Goal: Task Accomplishment & Management: Use online tool/utility

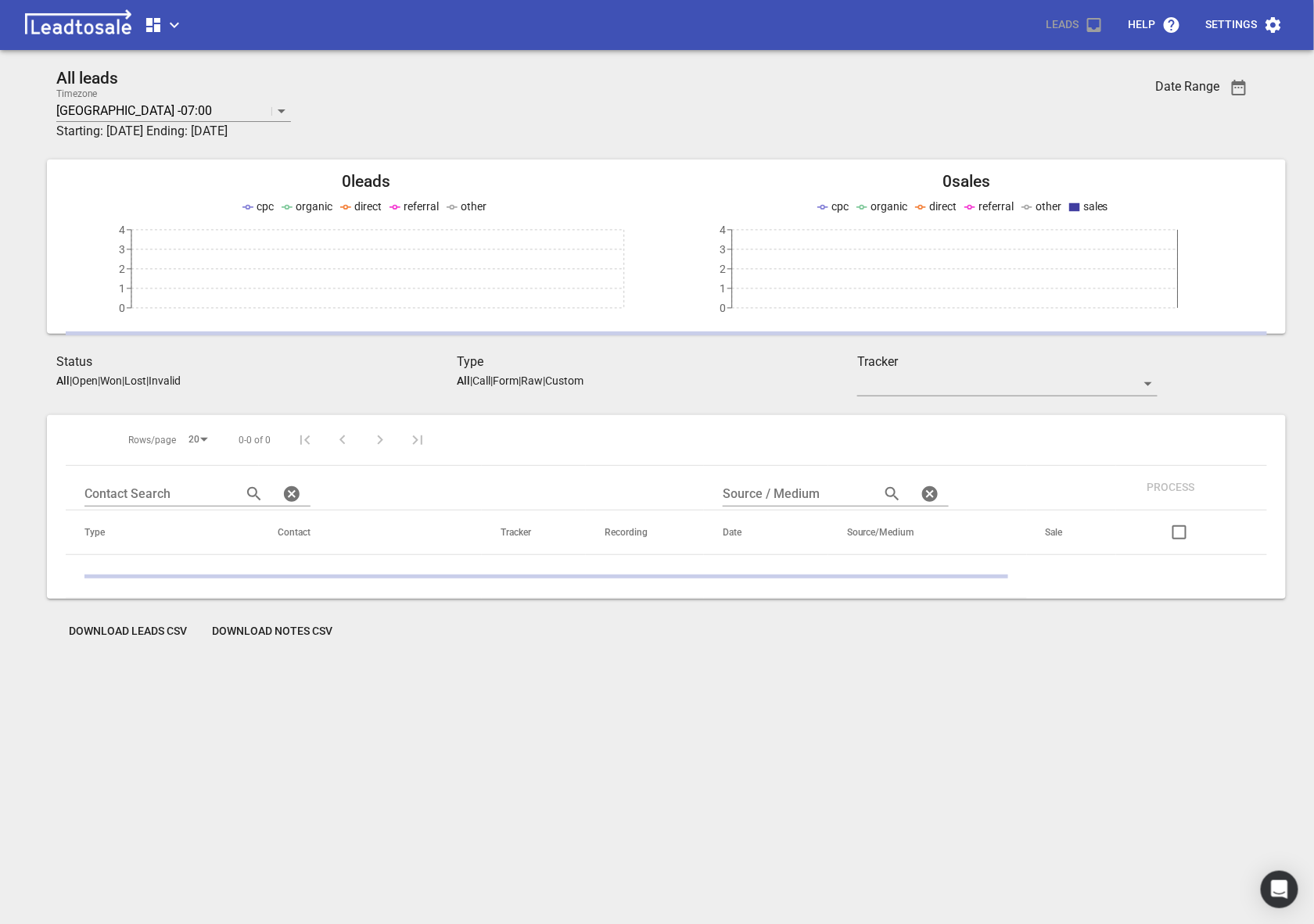
click at [178, 28] on icon "button" at bounding box center [173, 24] width 19 height 19
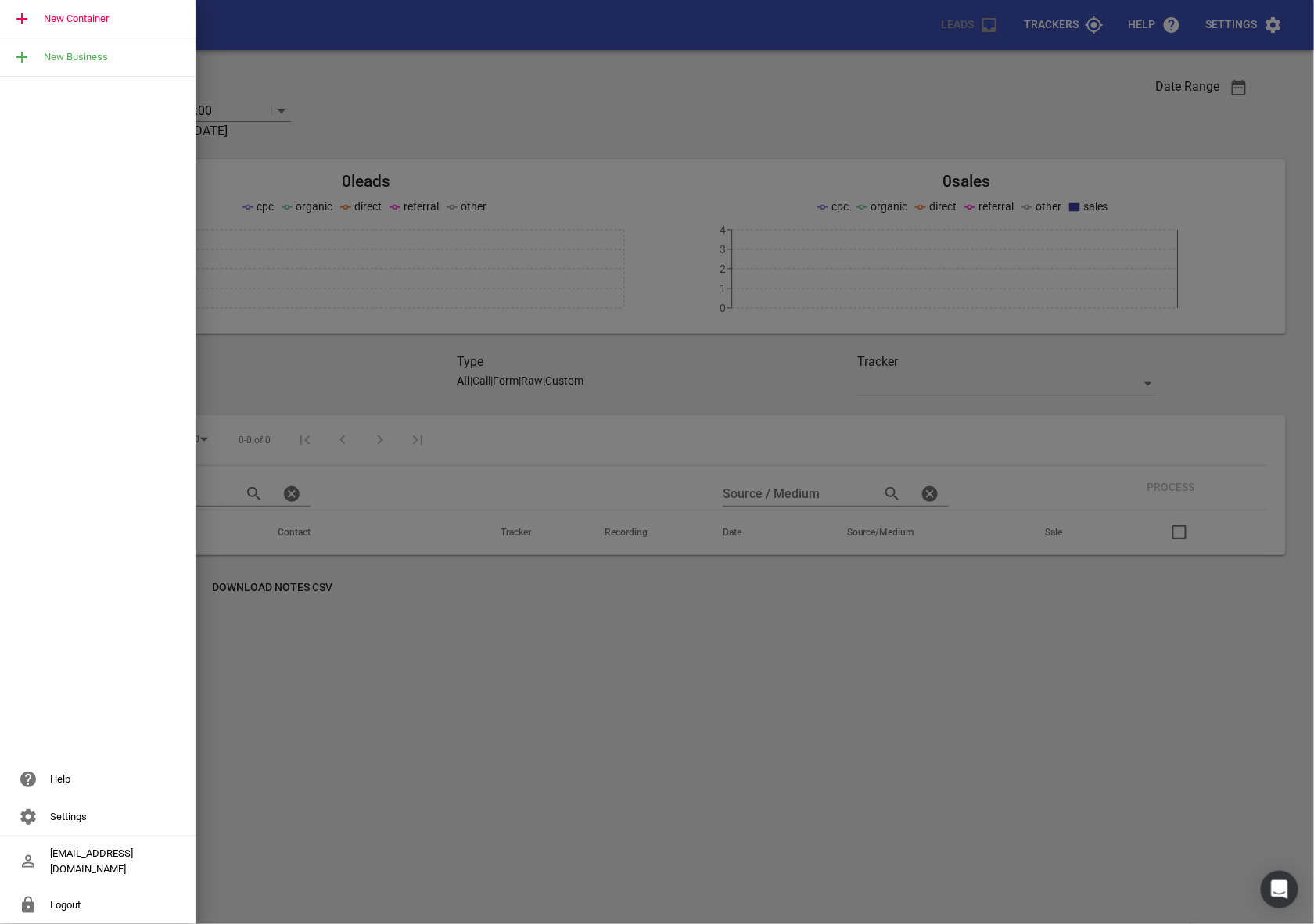
click at [334, 94] on div at bounding box center [657, 462] width 1314 height 924
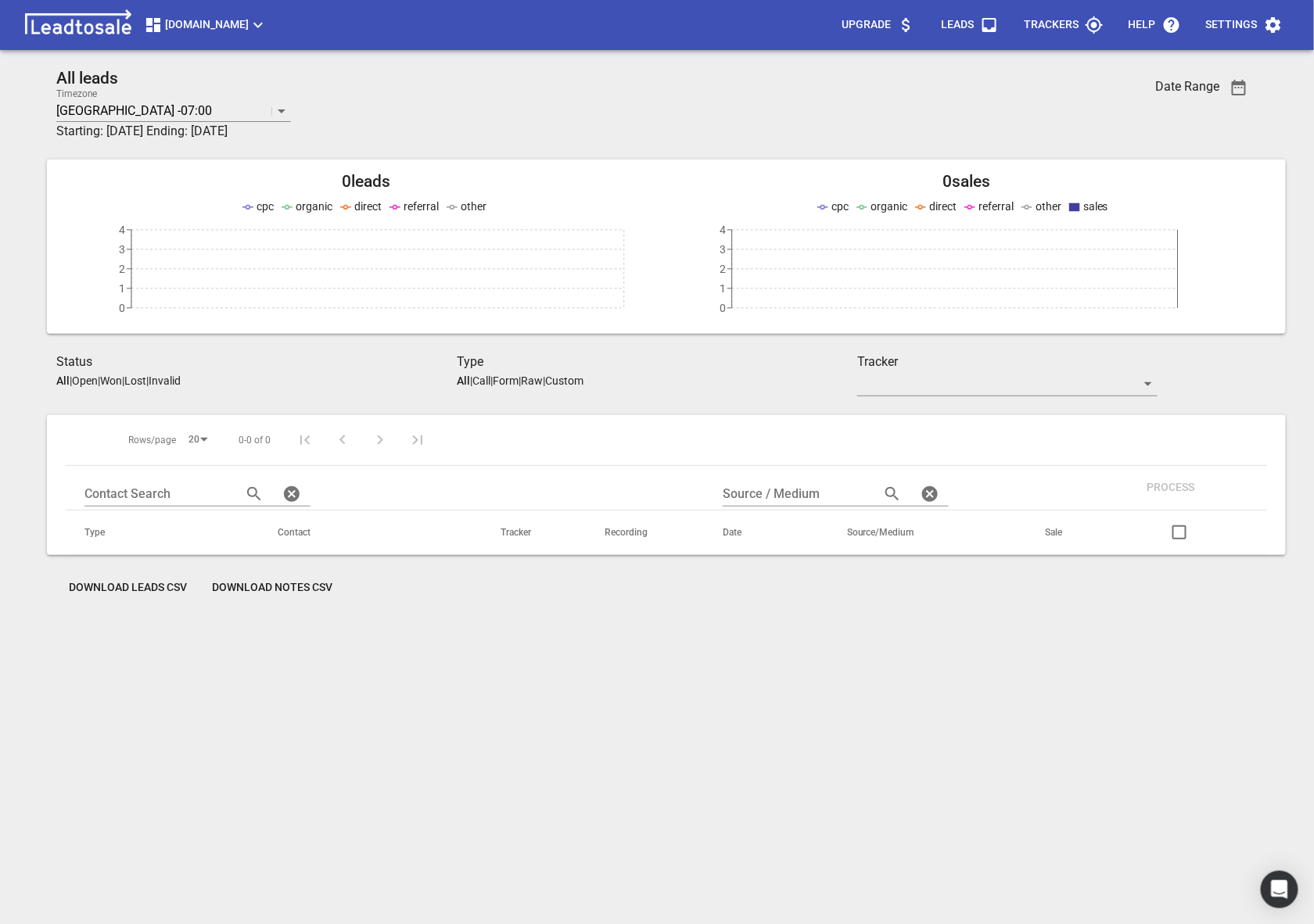
click at [199, 41] on div "[DOMAIN_NAME] Upgrade Leads Trackers Help Settings" at bounding box center [657, 24] width 1314 height 50
click at [187, 31] on span "[DOMAIN_NAME]" at bounding box center [206, 24] width 123 height 19
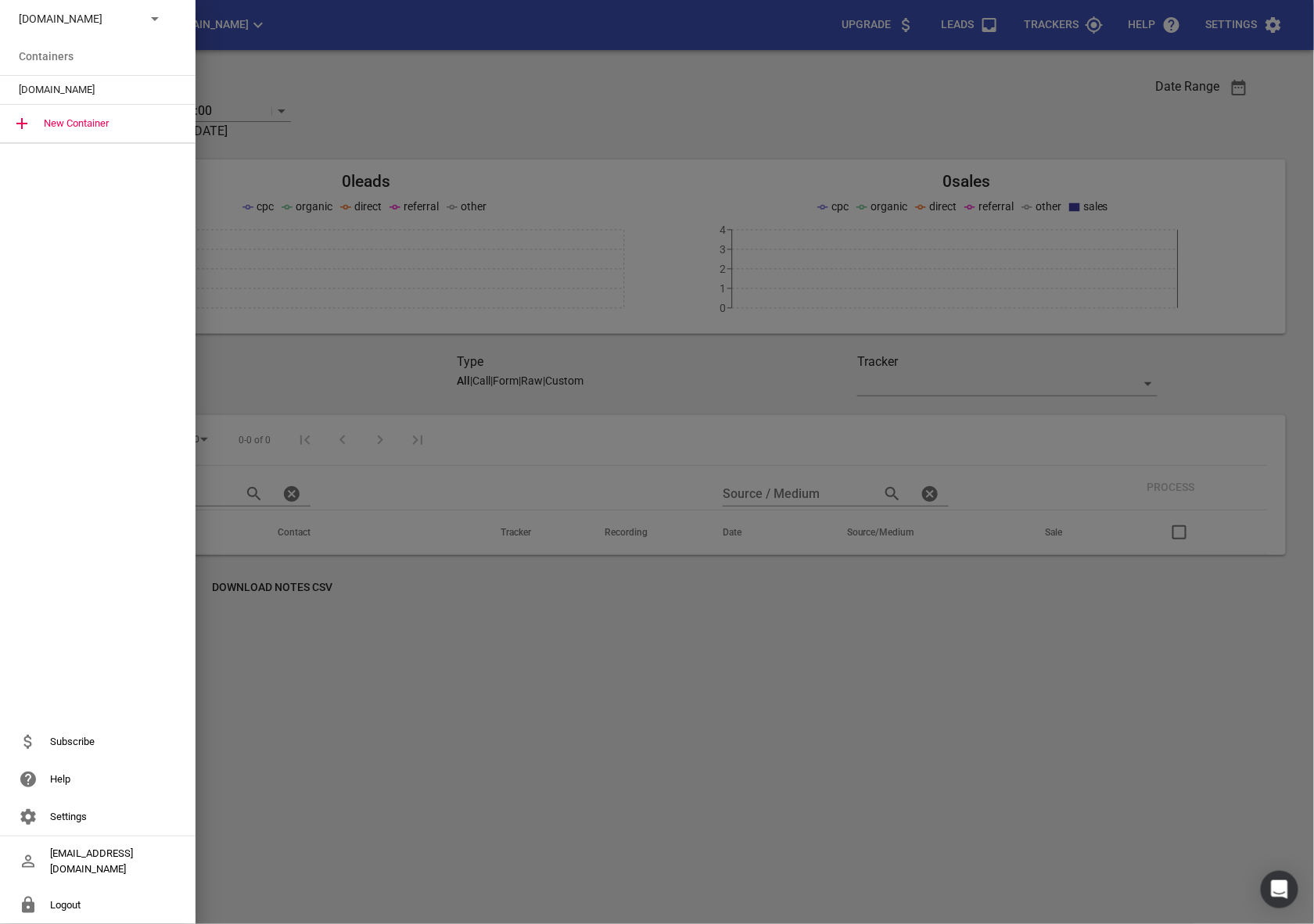
click at [117, 11] on p "[DOMAIN_NAME]" at bounding box center [75, 19] width 115 height 17
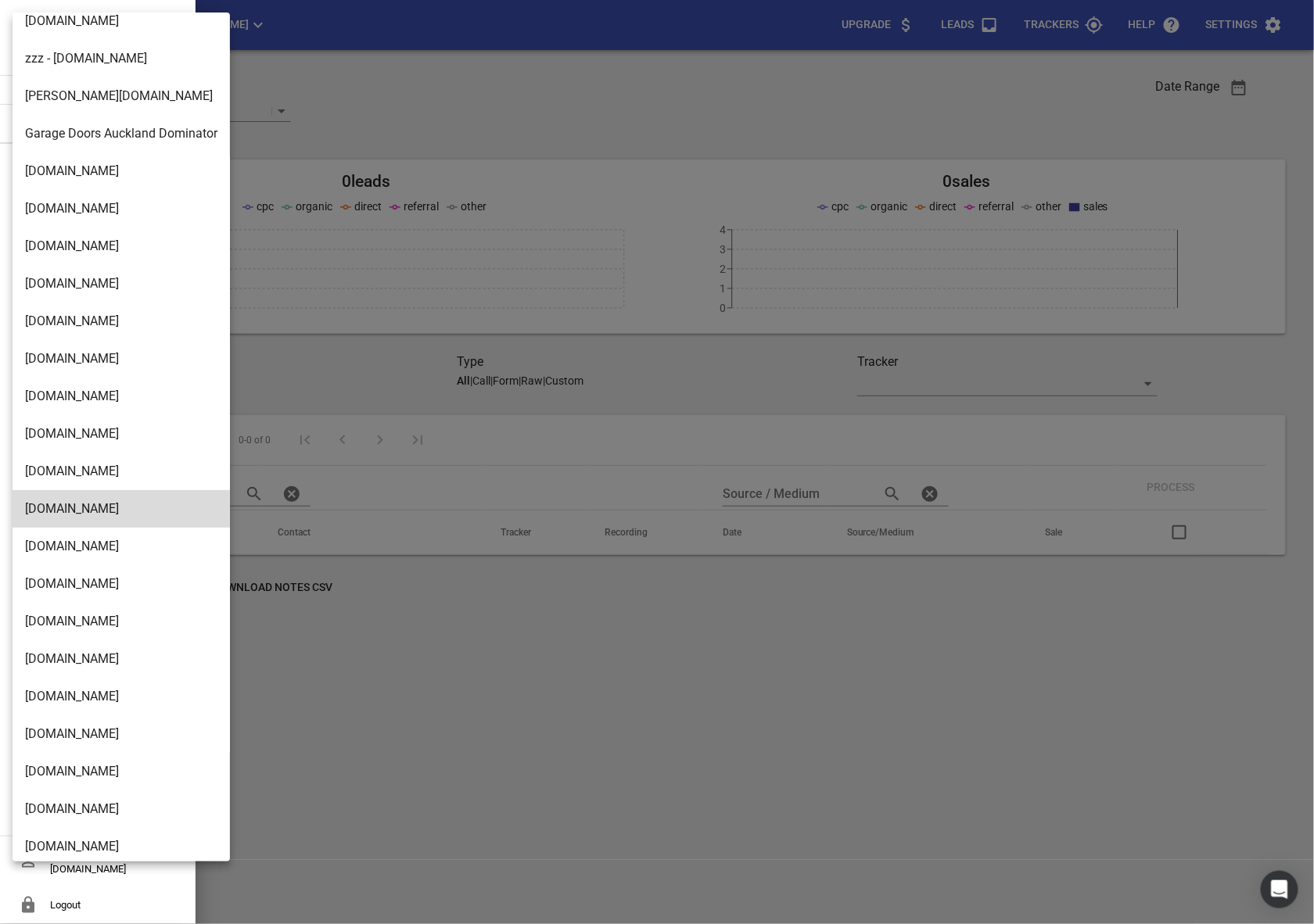
scroll to position [2036, 0]
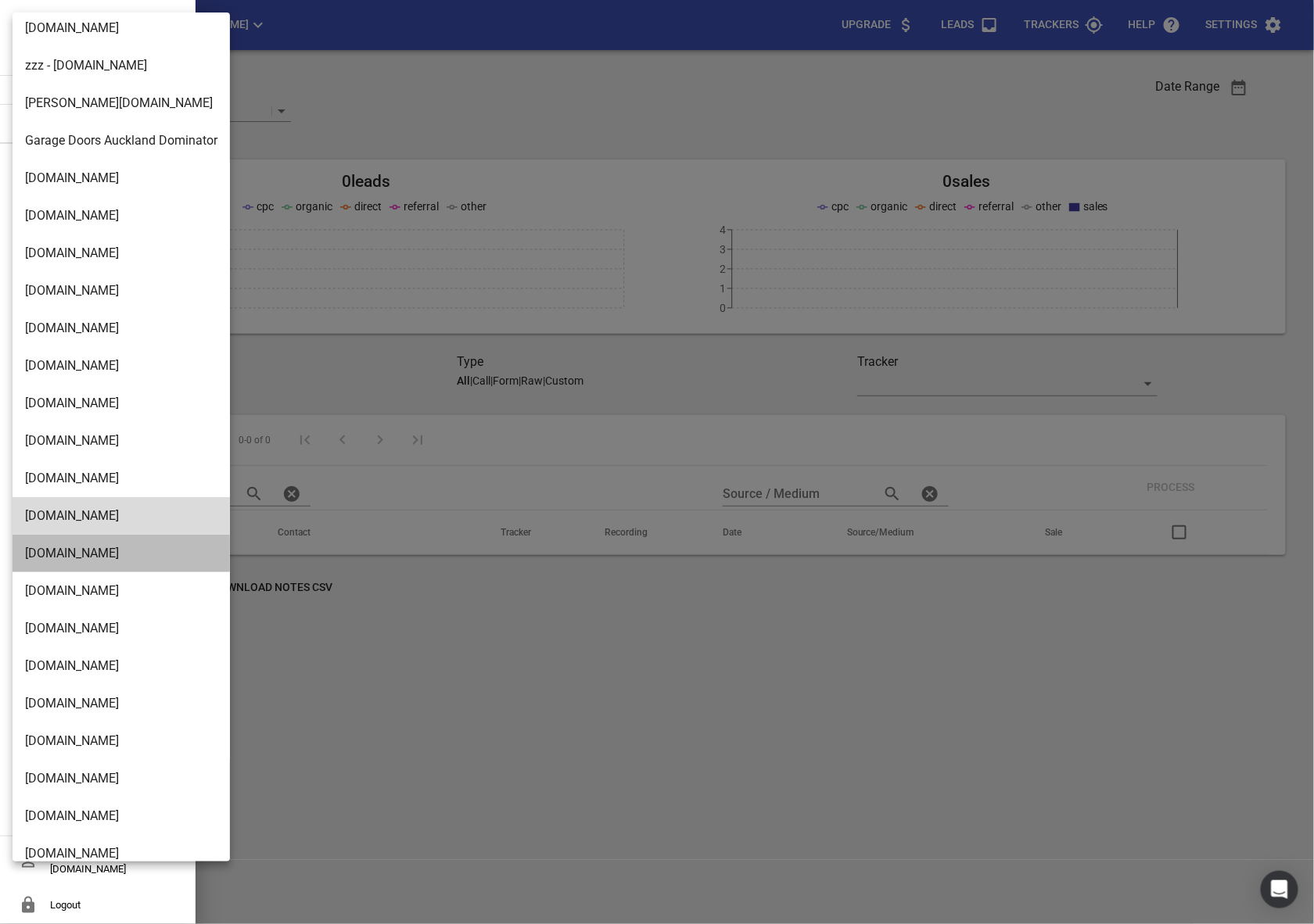
click at [70, 549] on li "[DOMAIN_NAME]" at bounding box center [122, 554] width 218 height 37
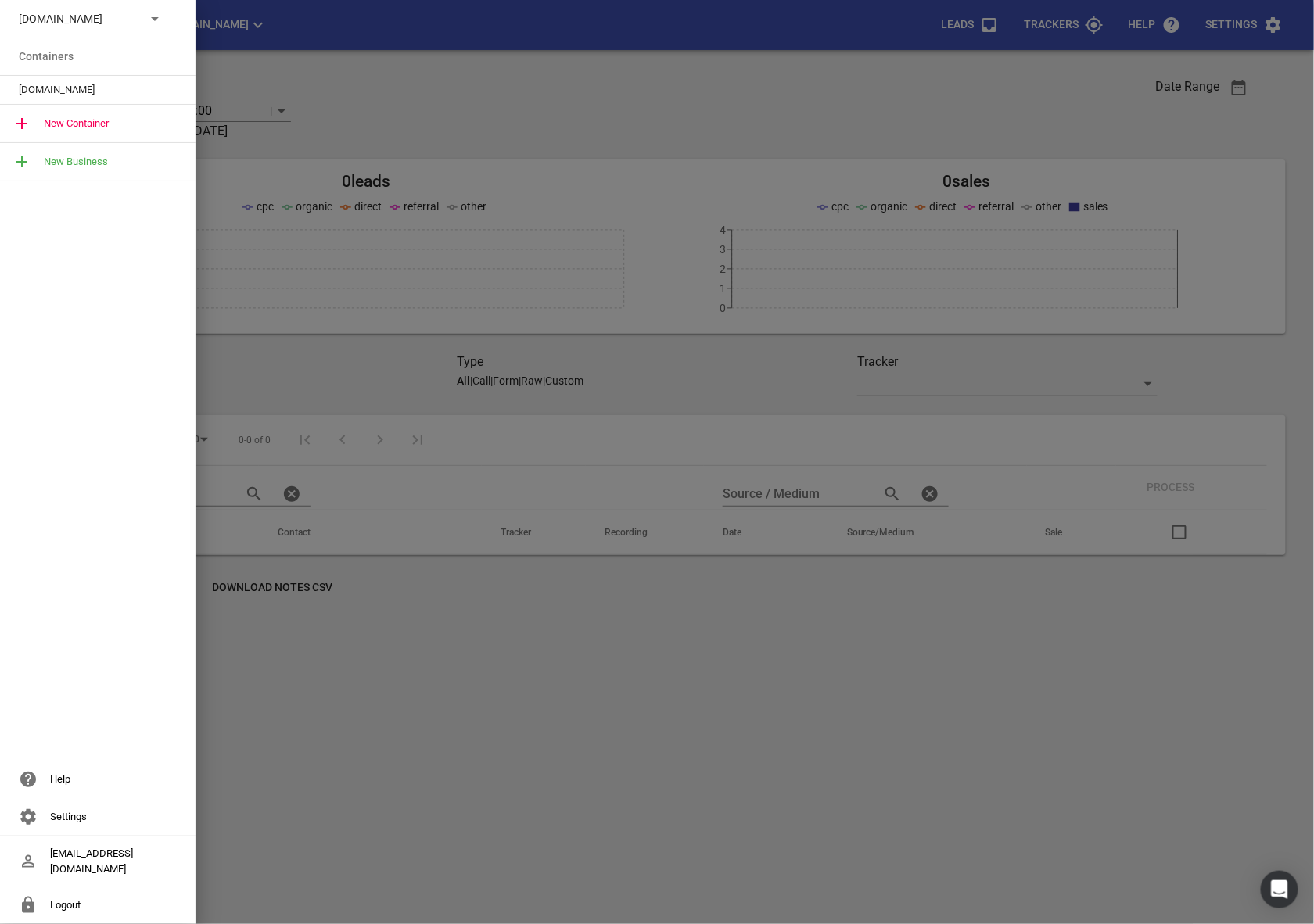
click at [34, 89] on span "[DOMAIN_NAME]" at bounding box center [91, 90] width 145 height 16
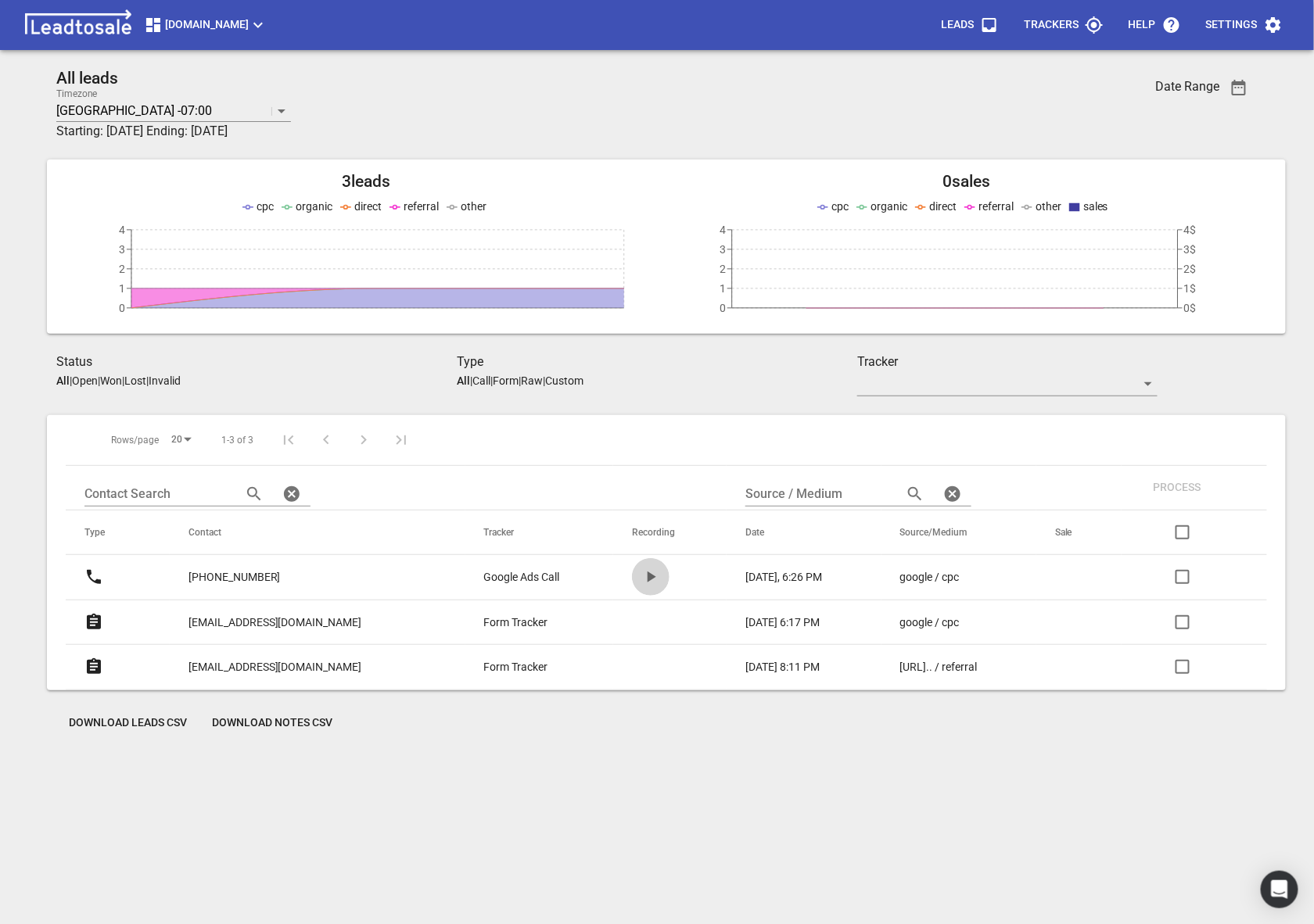
click at [641, 585] on icon "button" at bounding box center [650, 576] width 19 height 19
click at [236, 24] on span "[DOMAIN_NAME]" at bounding box center [206, 24] width 123 height 19
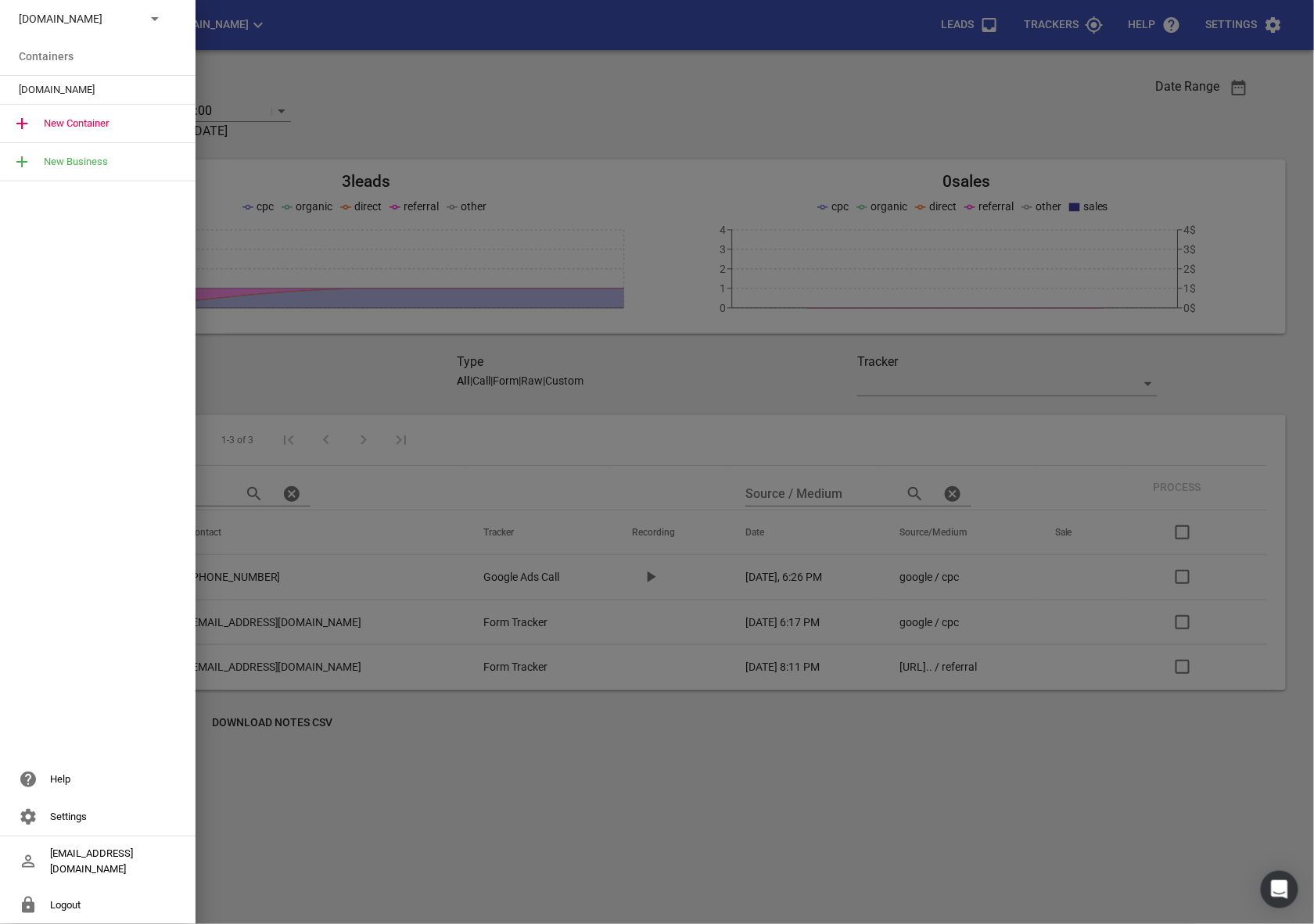
click at [112, 11] on p "[DOMAIN_NAME]" at bounding box center [75, 19] width 115 height 17
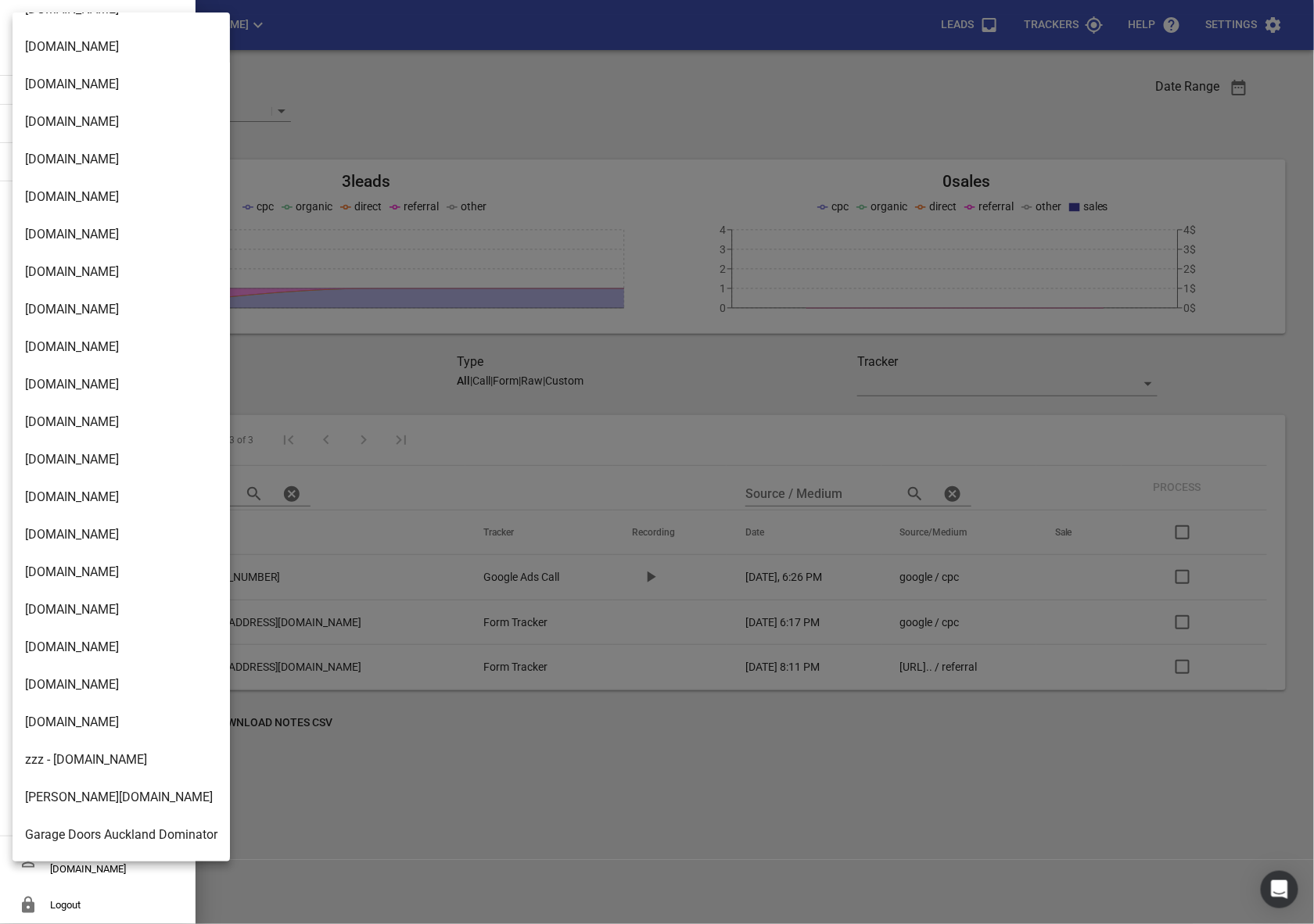
scroll to position [1338, 0]
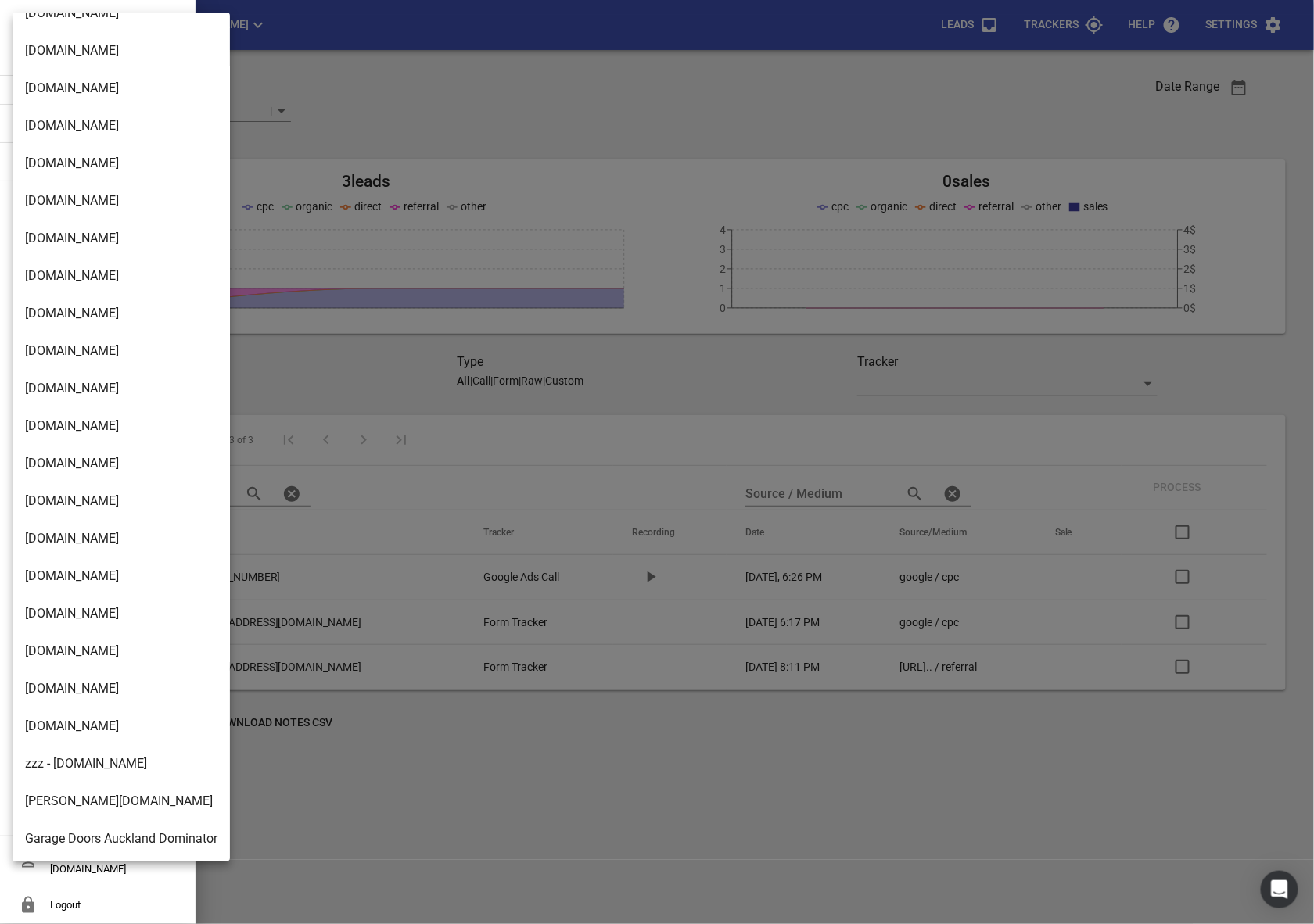
click at [353, 354] on div at bounding box center [657, 462] width 1314 height 924
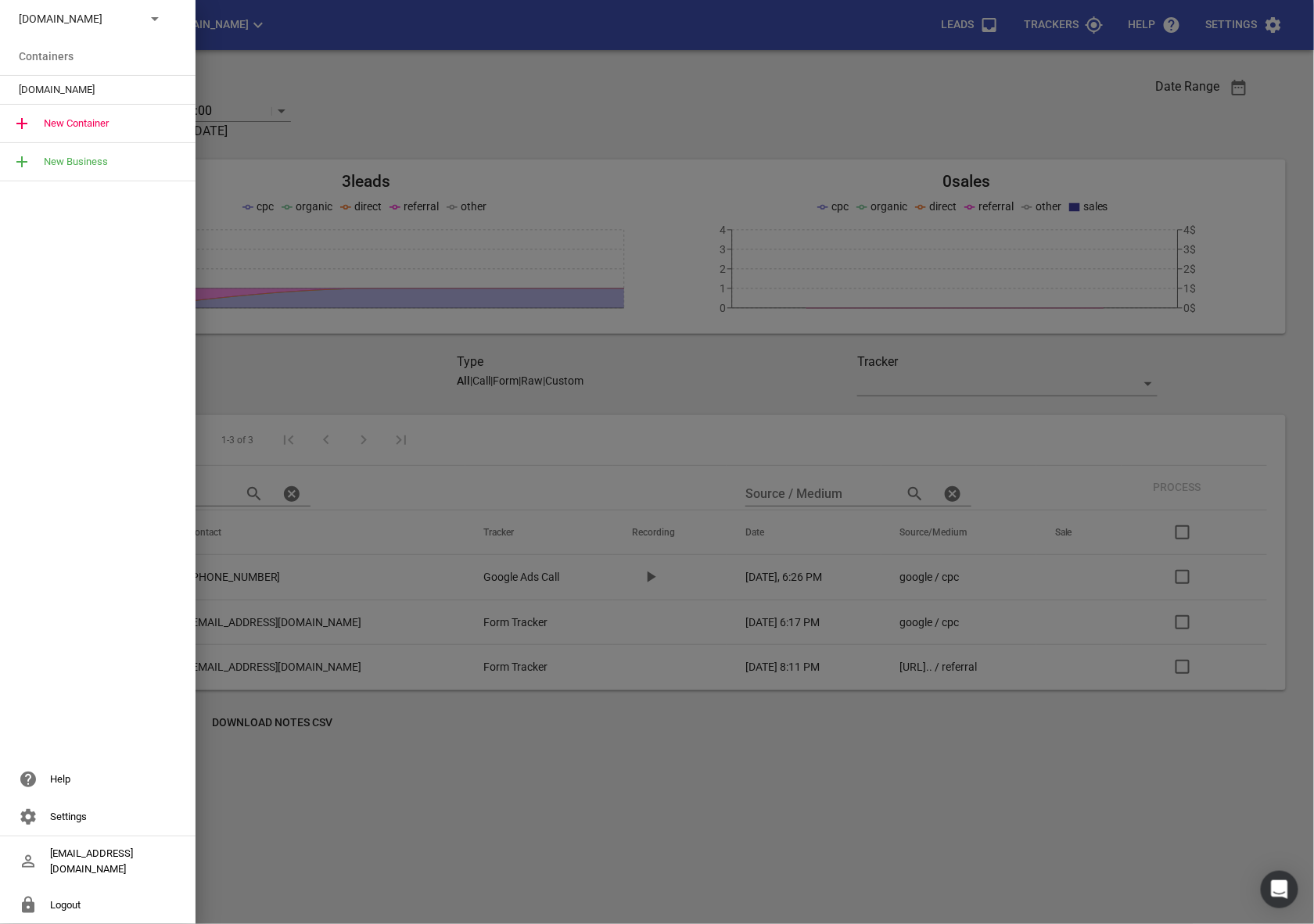
click at [353, 351] on div at bounding box center [657, 462] width 1314 height 924
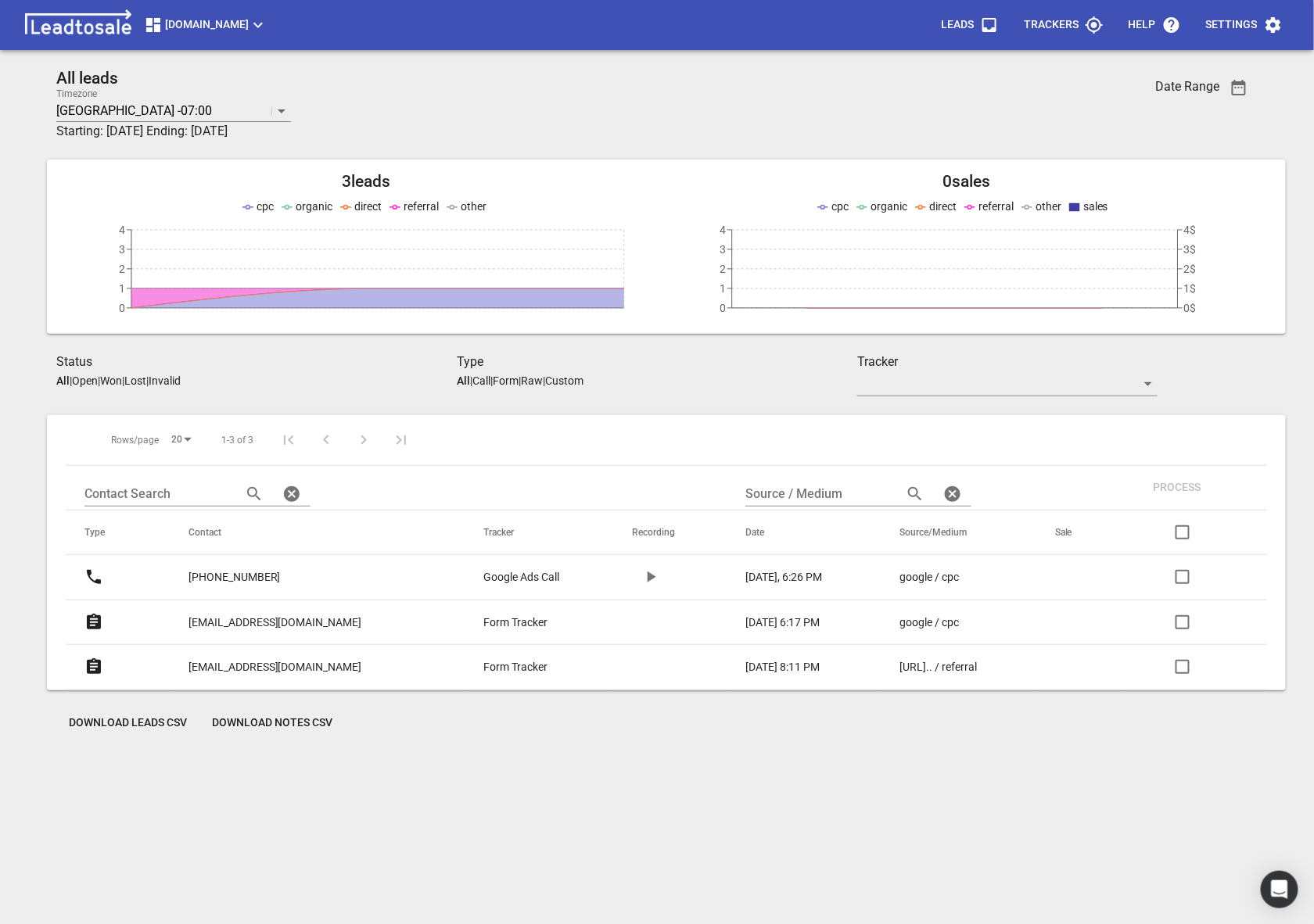
click at [632, 571] on span "button" at bounding box center [651, 576] width 37 height 19
click at [641, 582] on icon "button" at bounding box center [650, 576] width 19 height 19
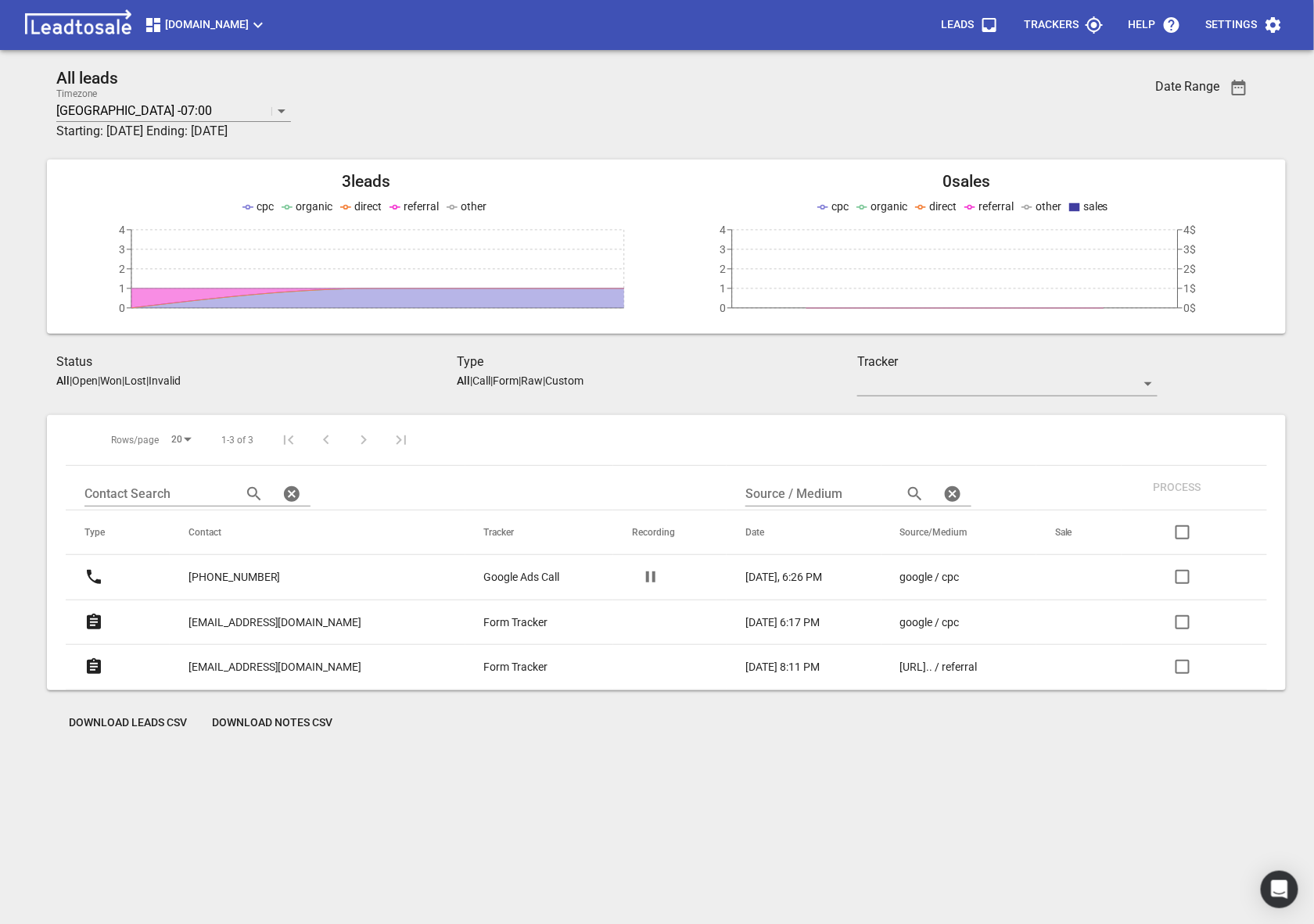
click at [641, 582] on icon "button" at bounding box center [650, 576] width 19 height 19
click at [641, 577] on icon "button" at bounding box center [650, 576] width 19 height 19
click at [646, 577] on icon "button" at bounding box center [651, 576] width 10 height 11
click at [281, 580] on p "[PHONE_NUMBER]" at bounding box center [234, 577] width 92 height 17
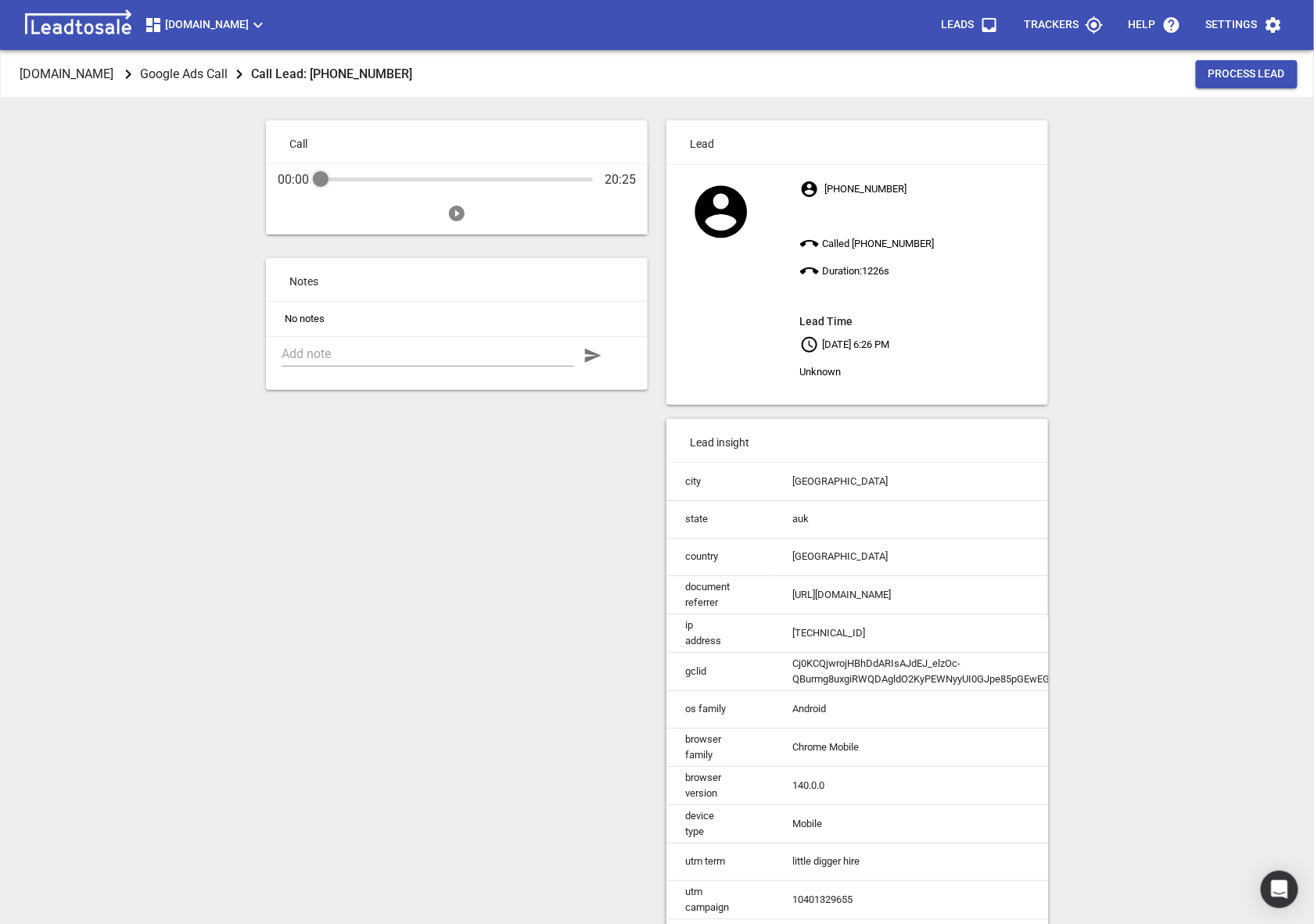
drag, startPoint x: 634, startPoint y: 176, endPoint x: 599, endPoint y: 177, distance: 35.0
click at [599, 177] on div "00:00 20:25" at bounding box center [457, 180] width 359 height 16
click at [350, 478] on div "Call 00:00 20:25 Notes No notes" at bounding box center [457, 576] width 401 height 932
click at [366, 348] on textarea at bounding box center [427, 354] width 293 height 15
